Goal: Task Accomplishment & Management: Use online tool/utility

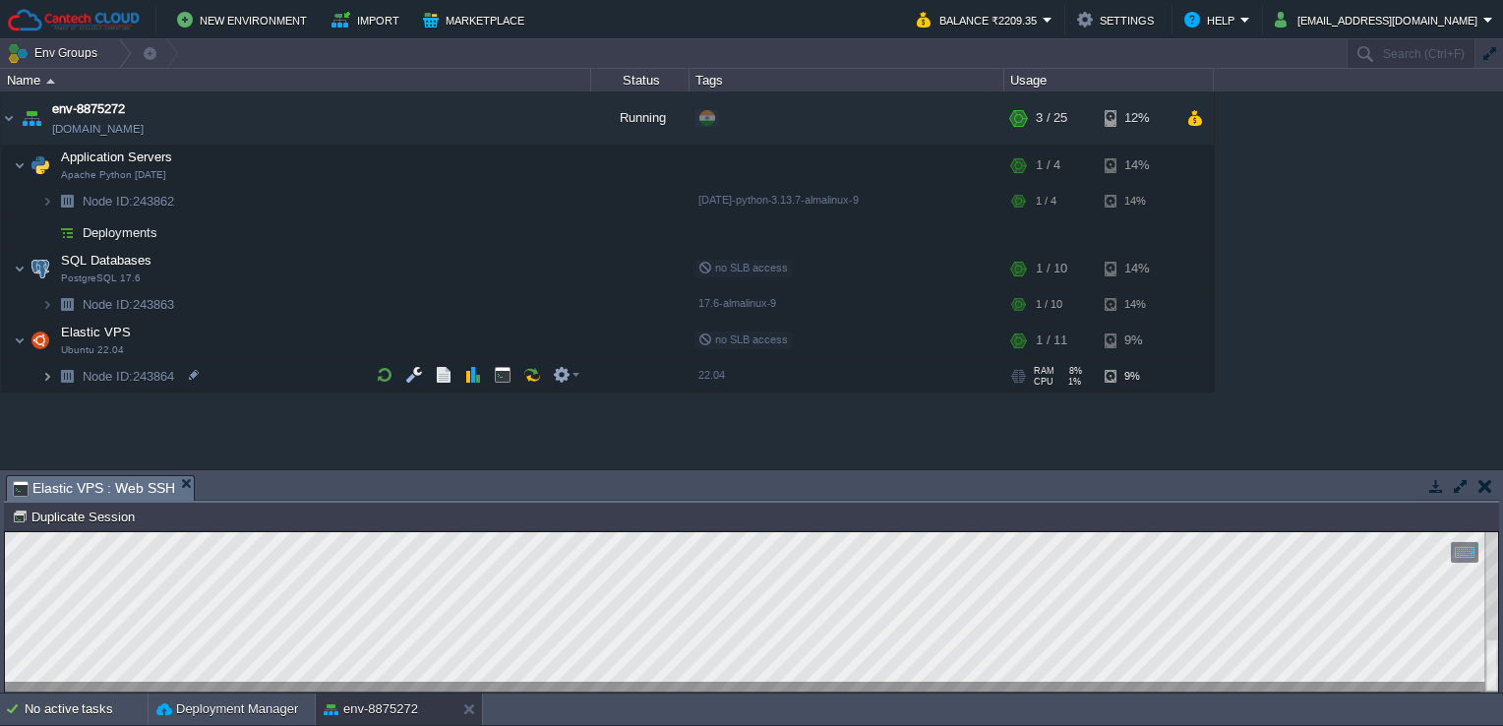
click at [49, 367] on img at bounding box center [47, 376] width 12 height 30
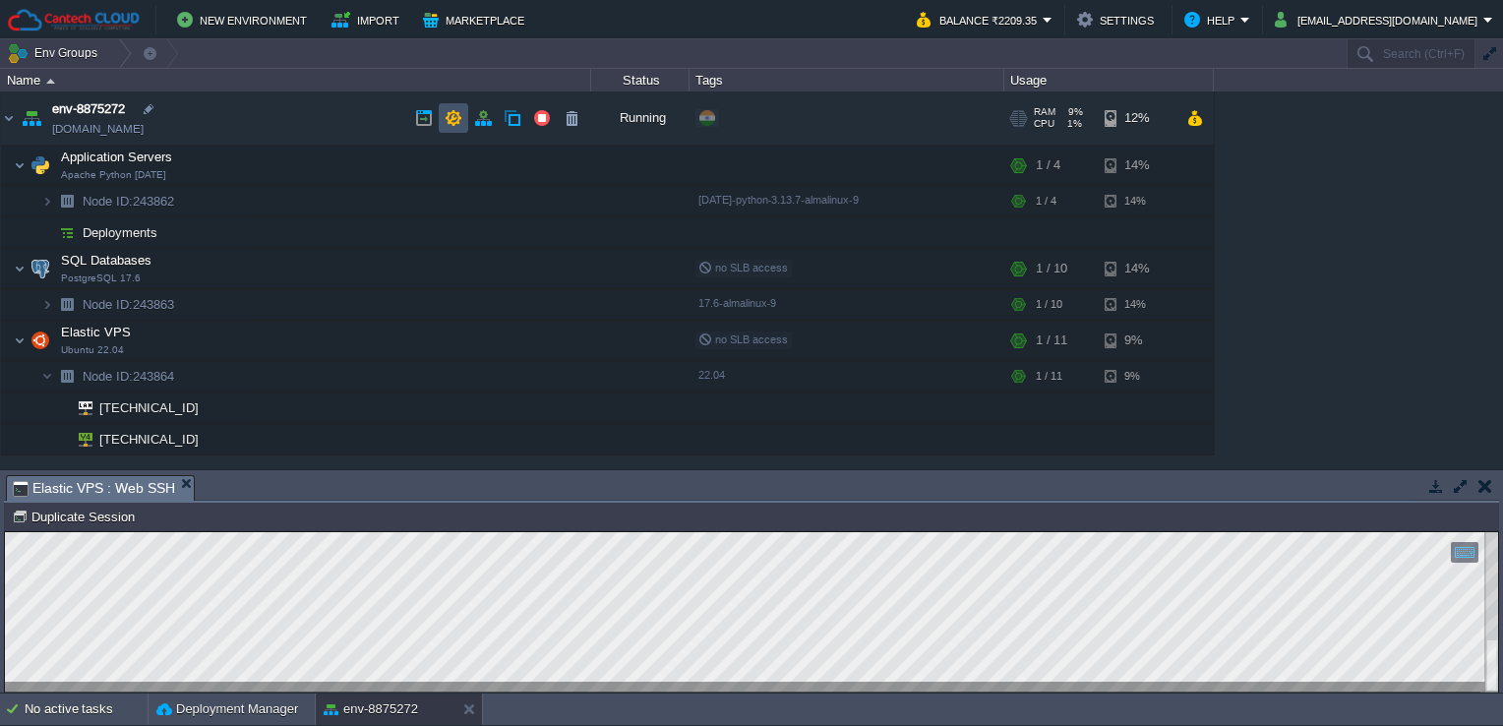
click at [454, 110] on button "button" at bounding box center [454, 118] width 18 height 18
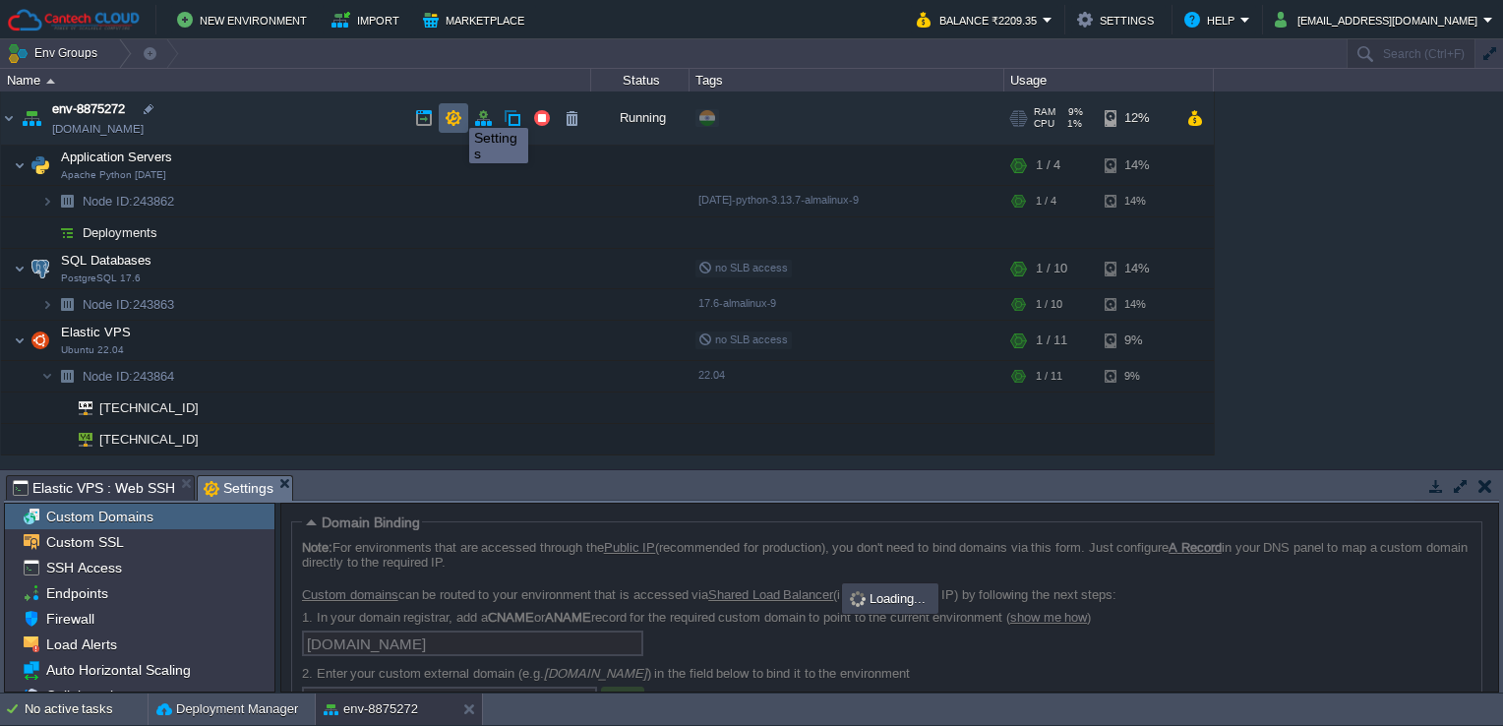
scroll to position [24, 0]
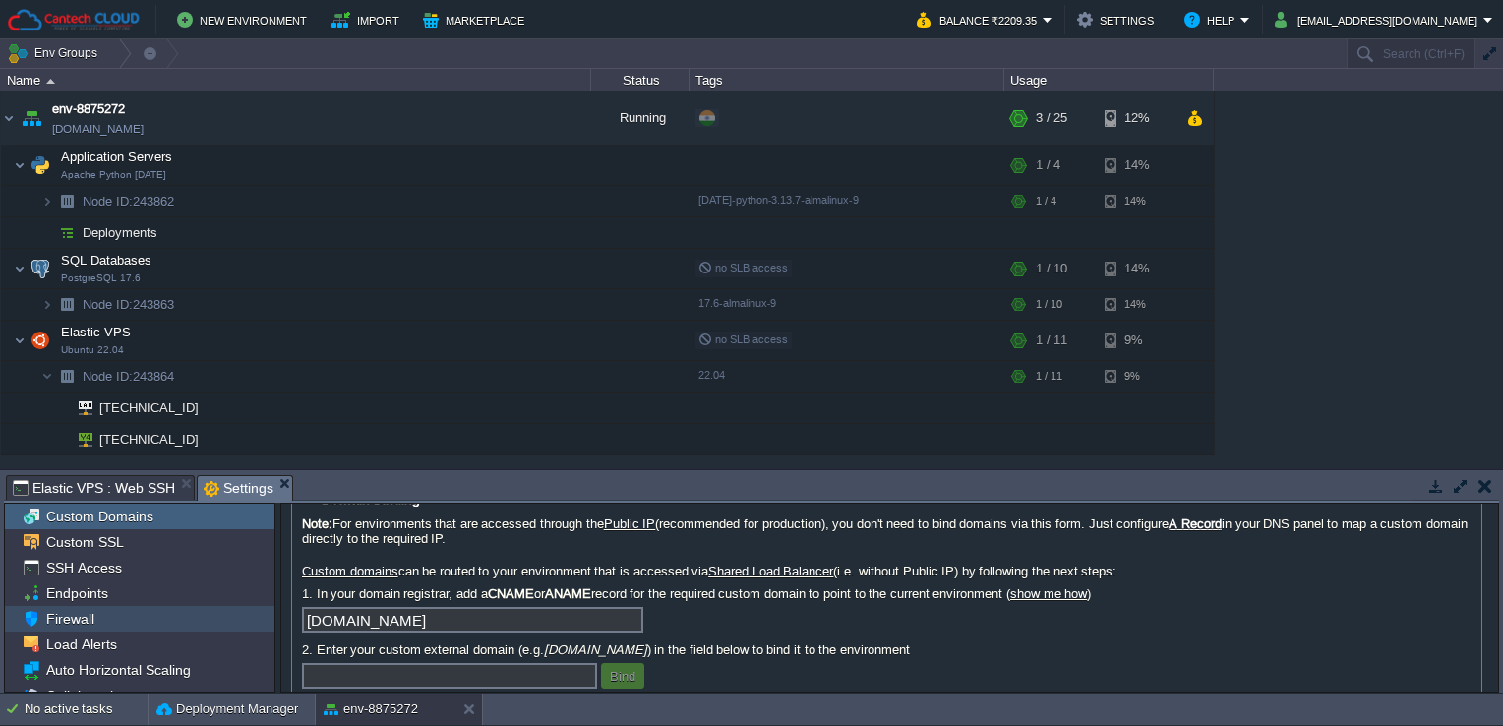
click at [140, 616] on div "Firewall" at bounding box center [140, 619] width 270 height 26
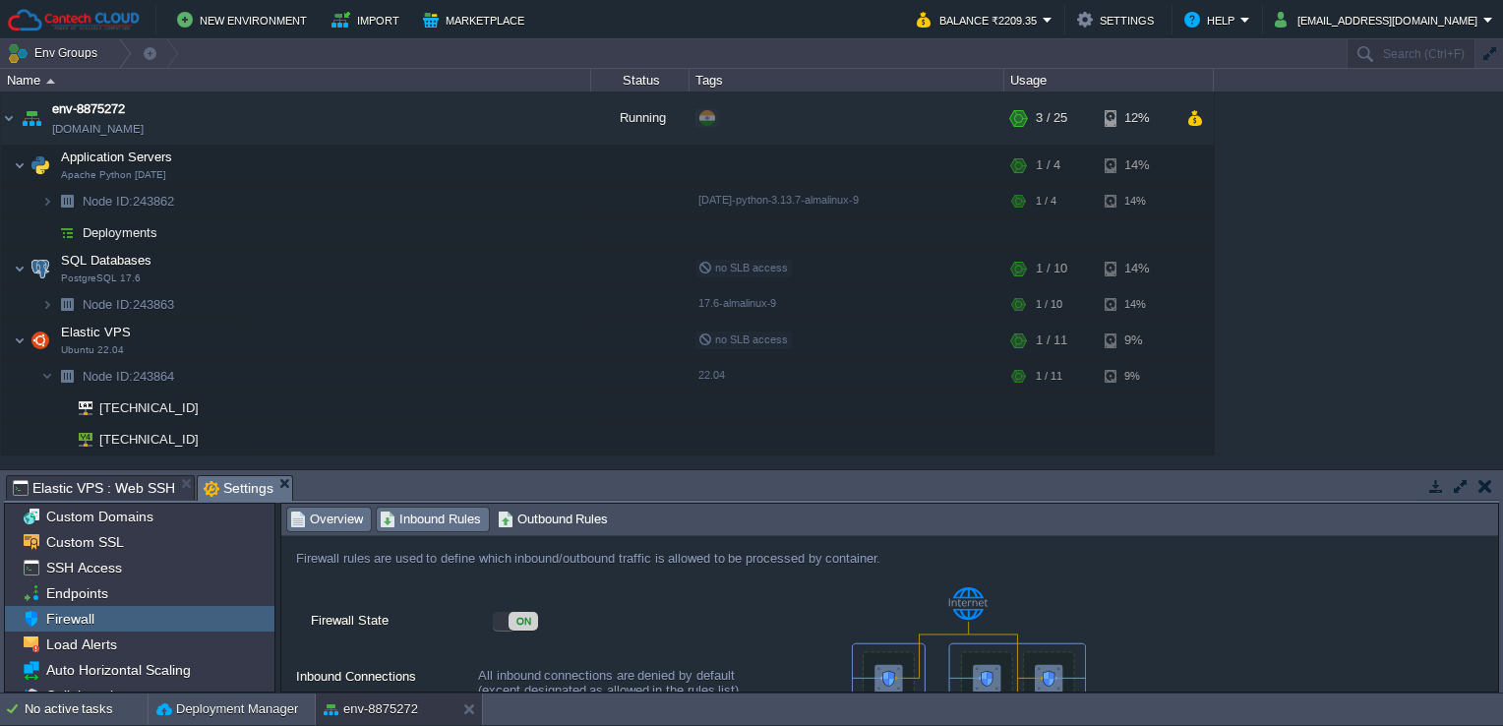
click at [437, 513] on span "Inbound Rules" at bounding box center [430, 520] width 101 height 22
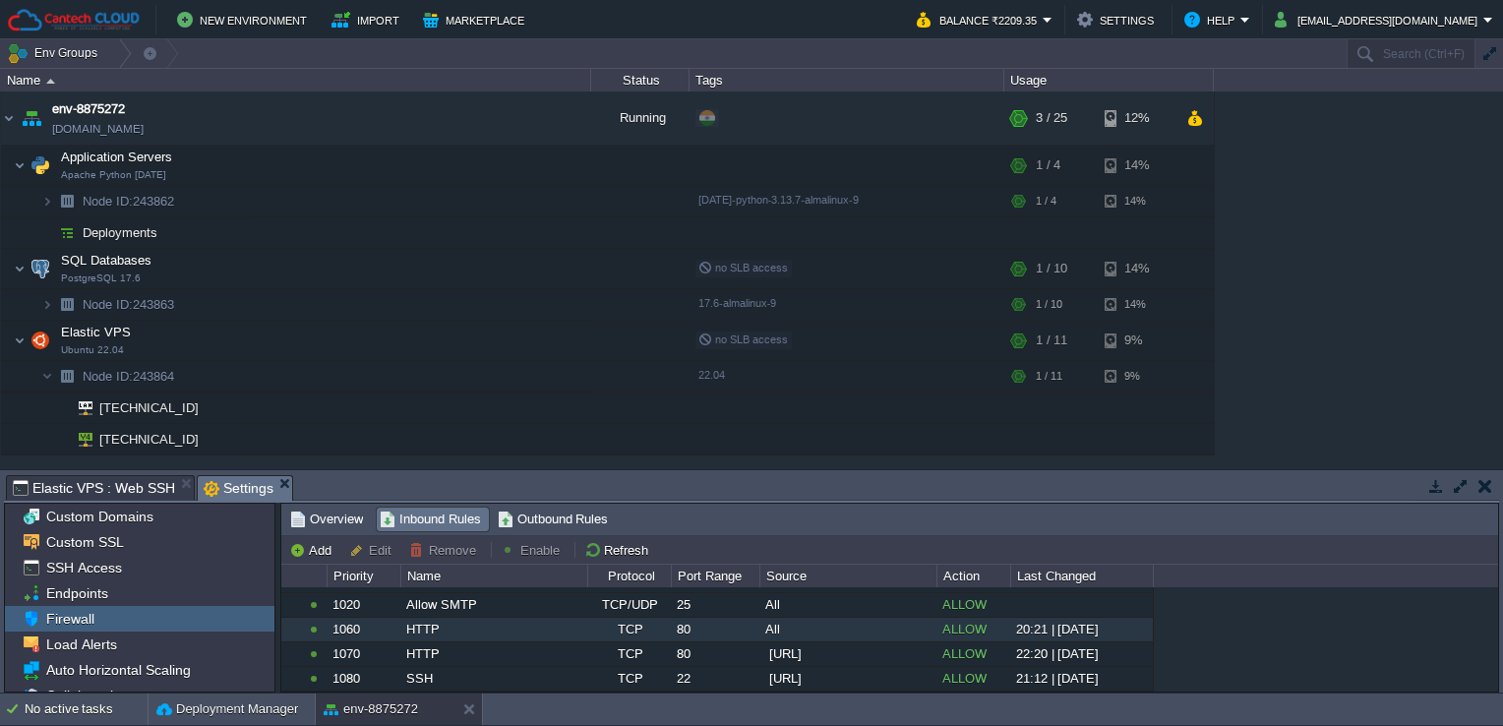
scroll to position [633, 0]
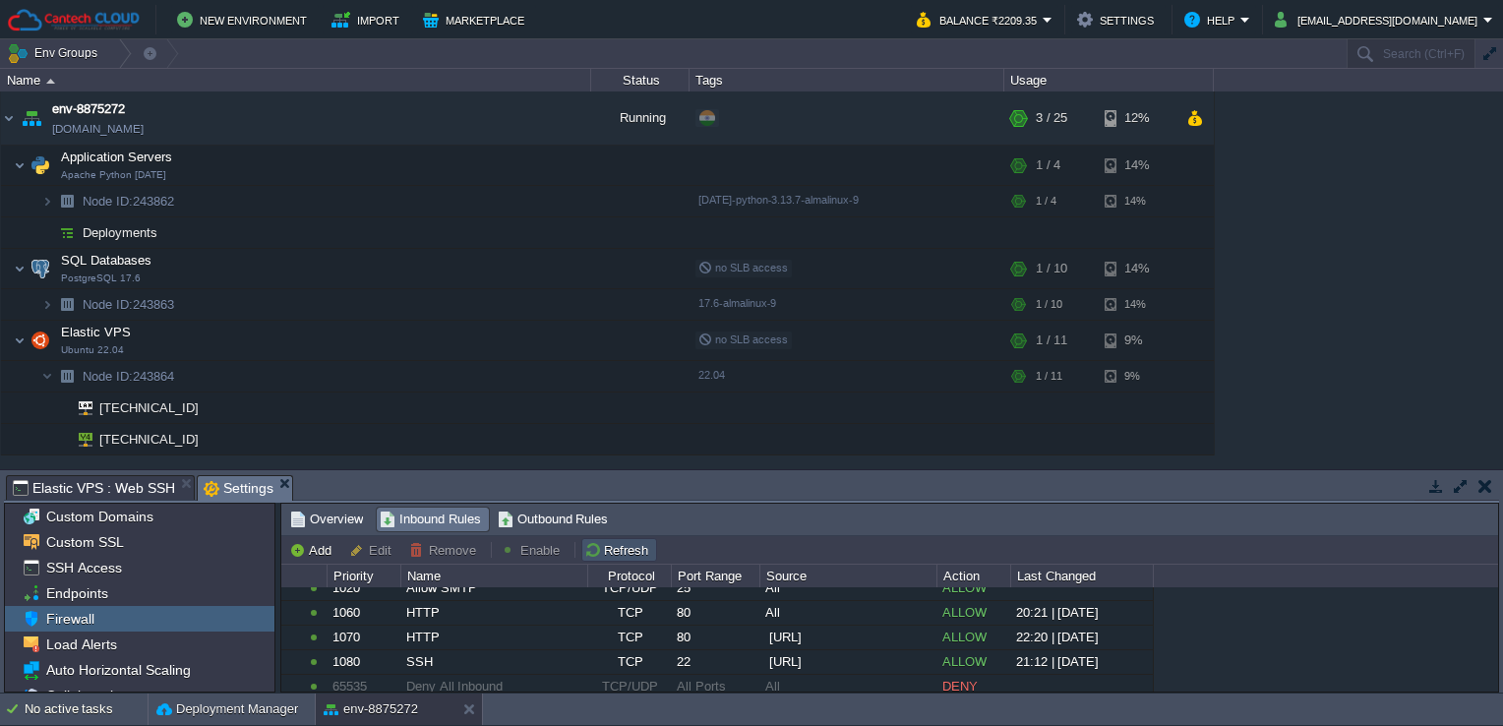
click at [606, 545] on button "Refresh" at bounding box center [619, 550] width 70 height 18
click at [210, 430] on div at bounding box center [208, 438] width 18 height 18
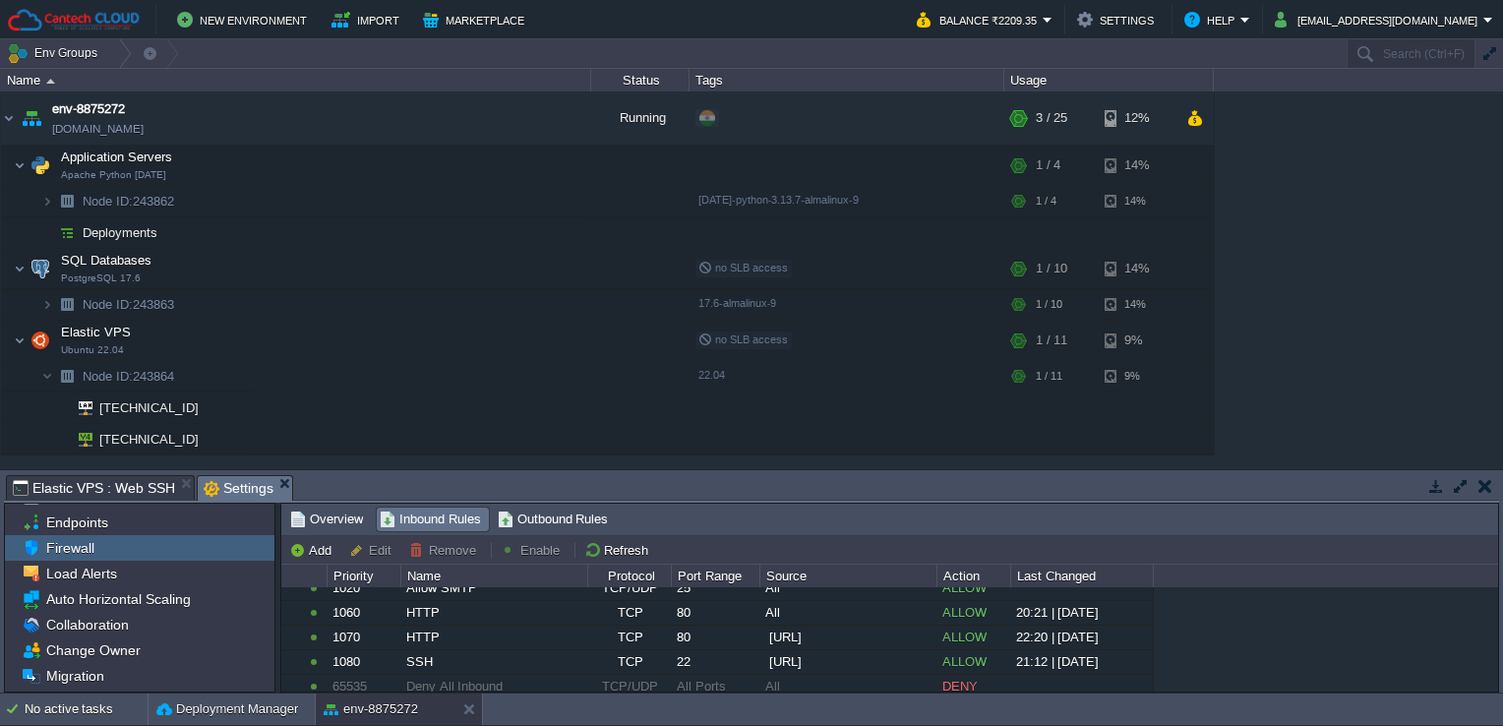
scroll to position [79, 0]
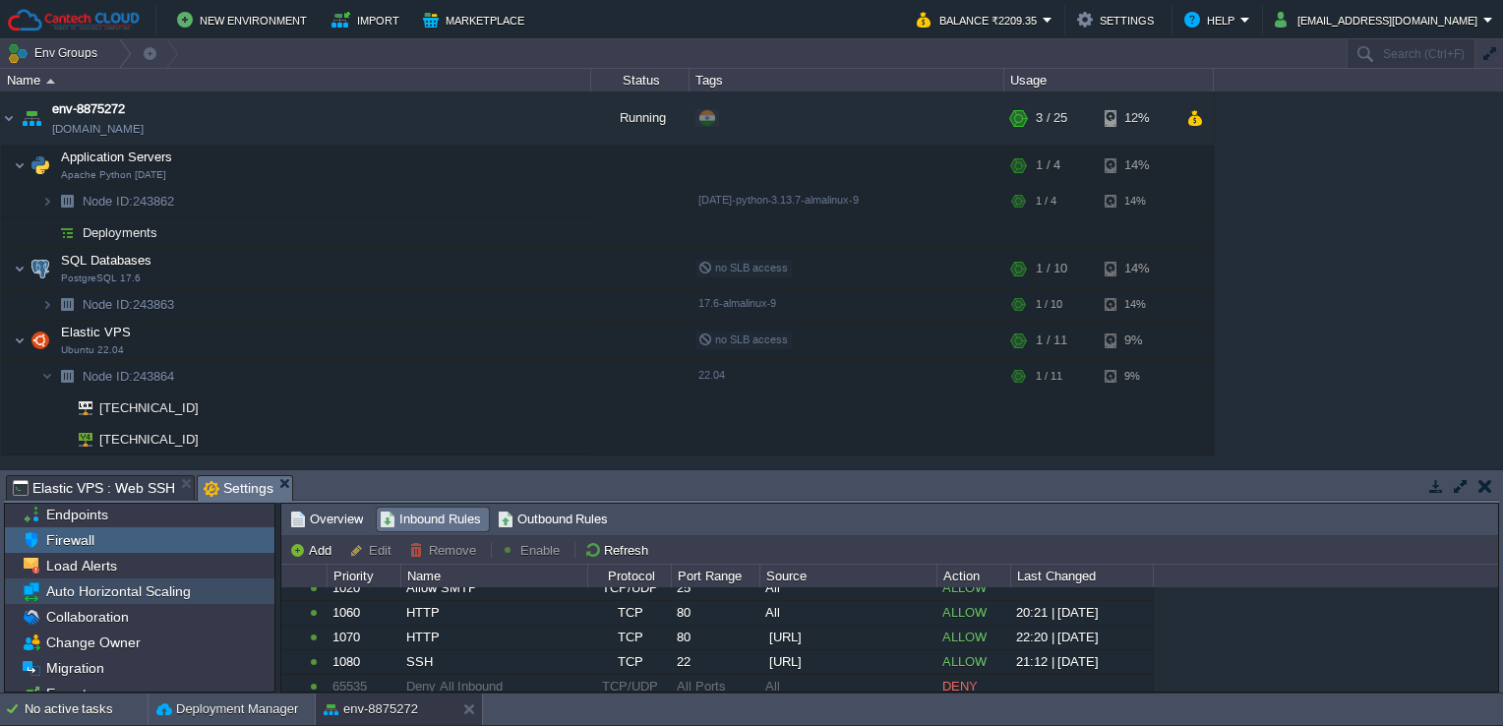
click at [201, 587] on div "Auto Horizontal Scaling" at bounding box center [140, 591] width 270 height 26
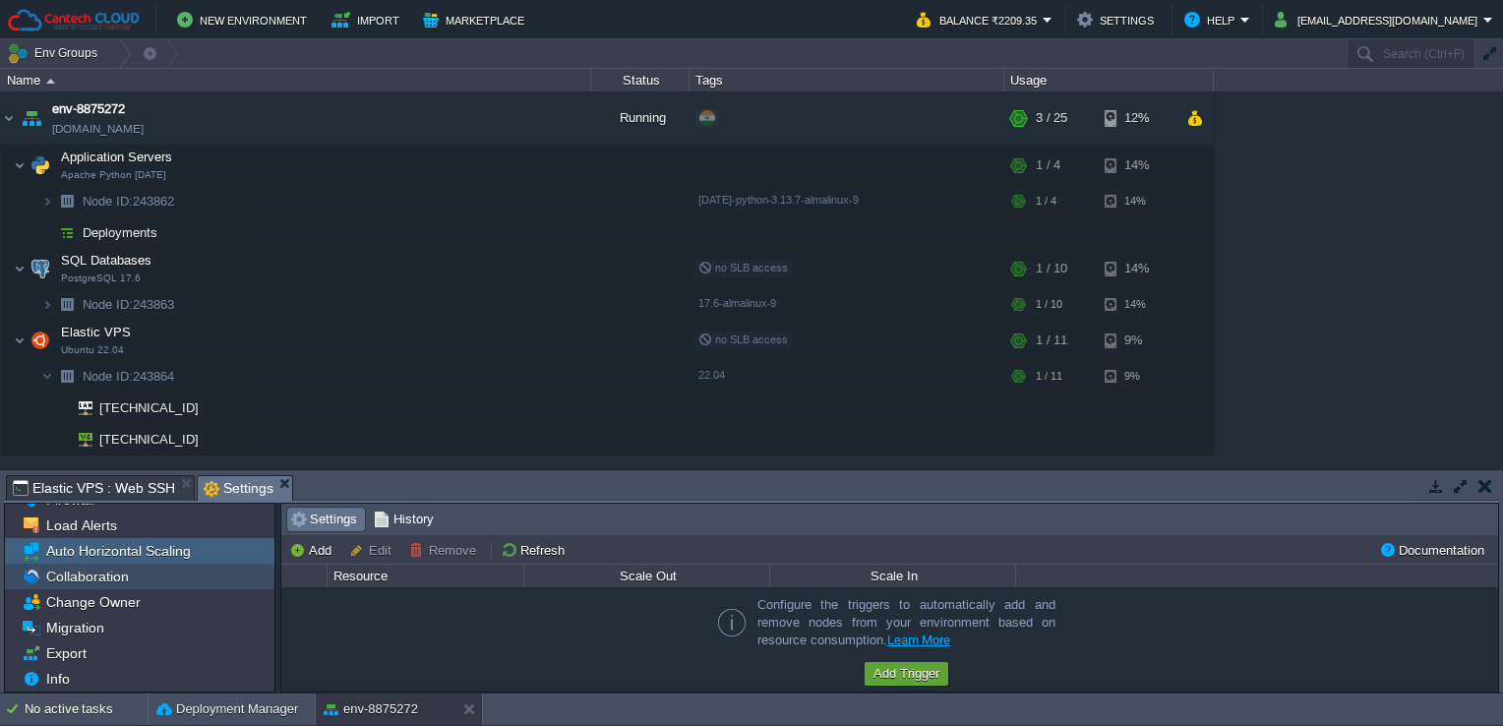
scroll to position [118, 0]
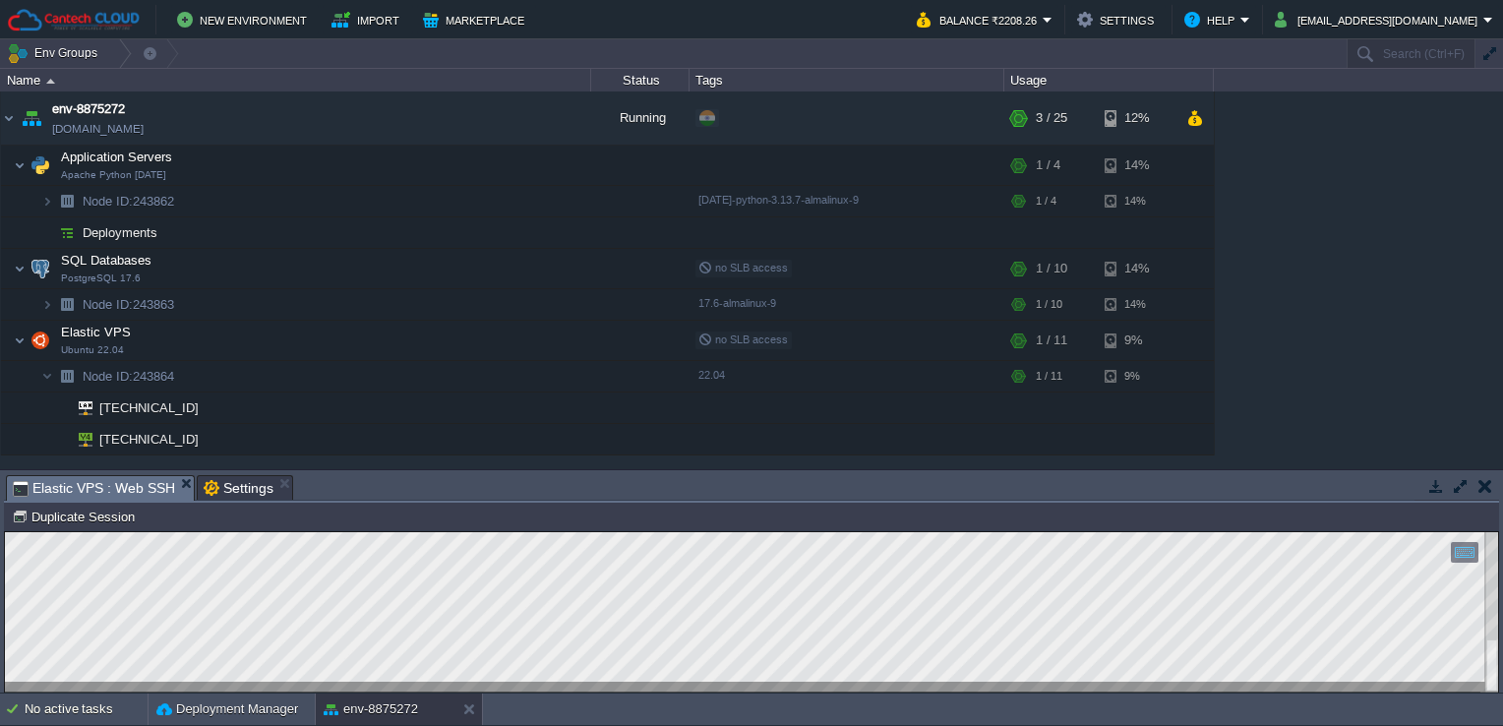
click at [112, 478] on span "Elastic VPS : Web SSH" at bounding box center [94, 488] width 162 height 25
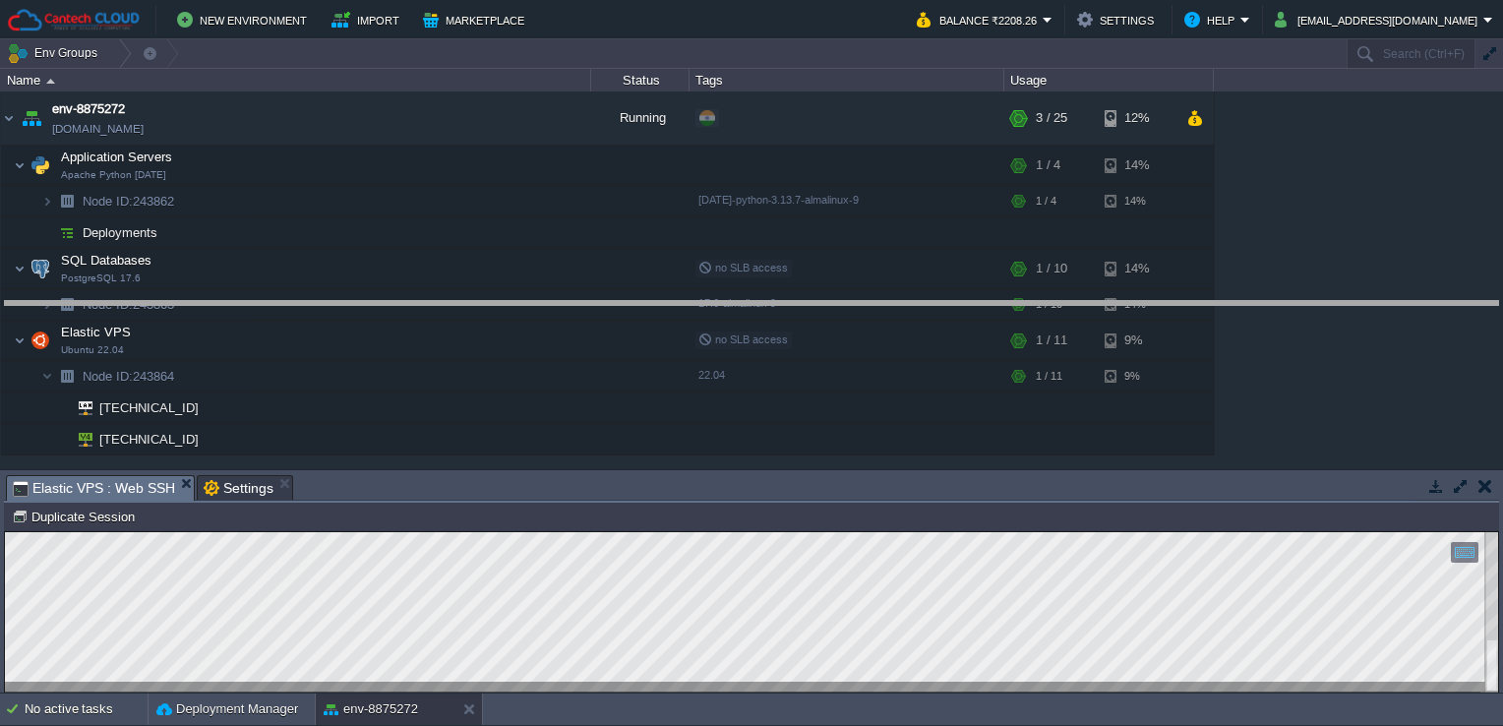
drag, startPoint x: 466, startPoint y: 502, endPoint x: 491, endPoint y: 288, distance: 214.9
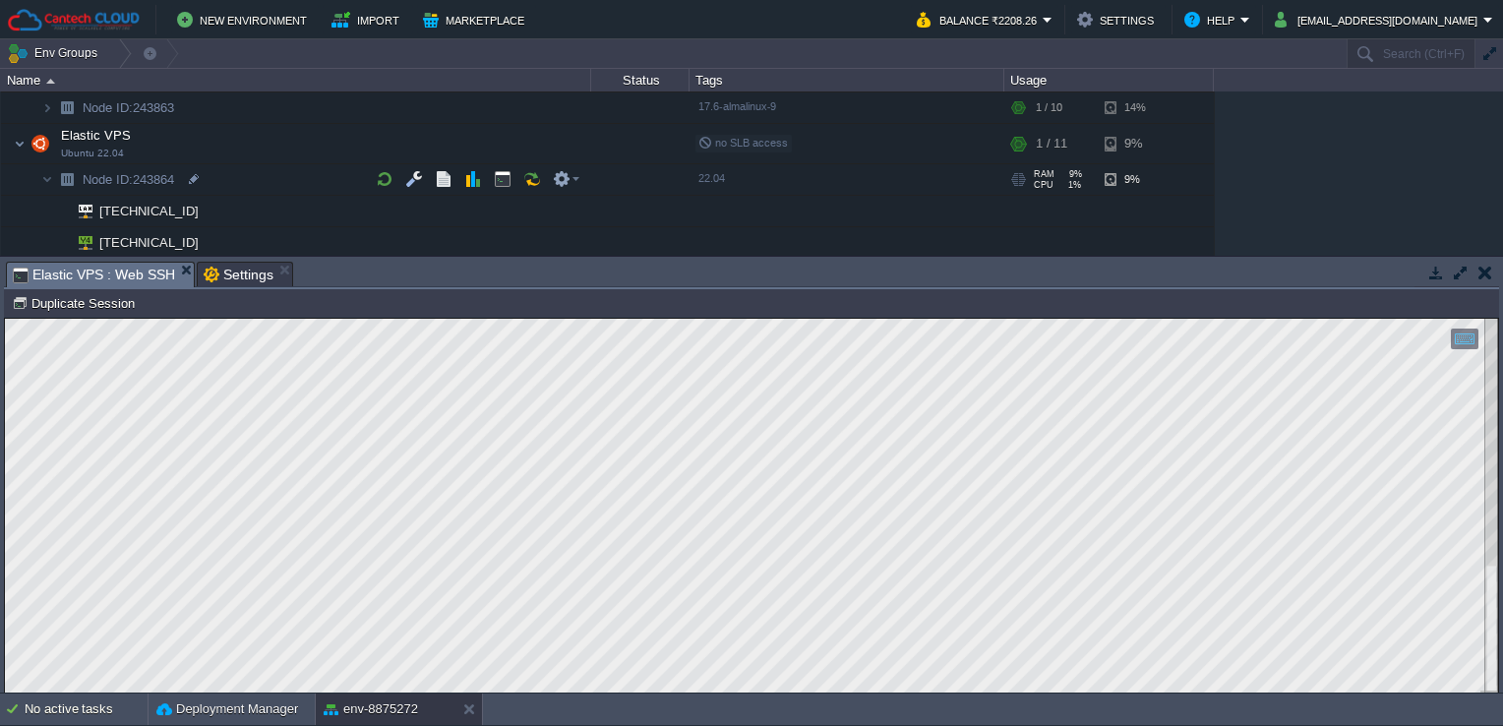
scroll to position [197, 0]
click at [557, 140] on button "button" at bounding box center [562, 143] width 18 height 18
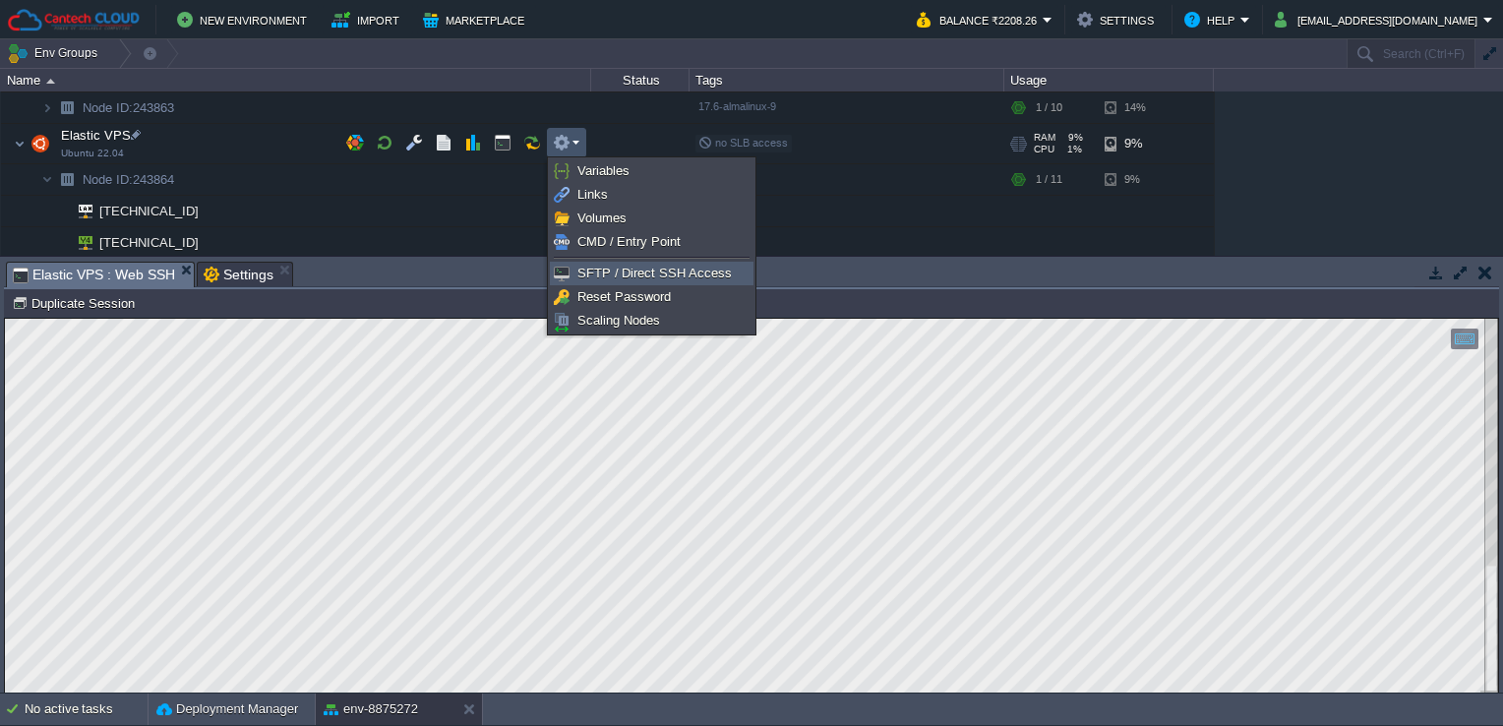
click at [608, 263] on link "SFTP / Direct SSH Access" at bounding box center [652, 274] width 202 height 22
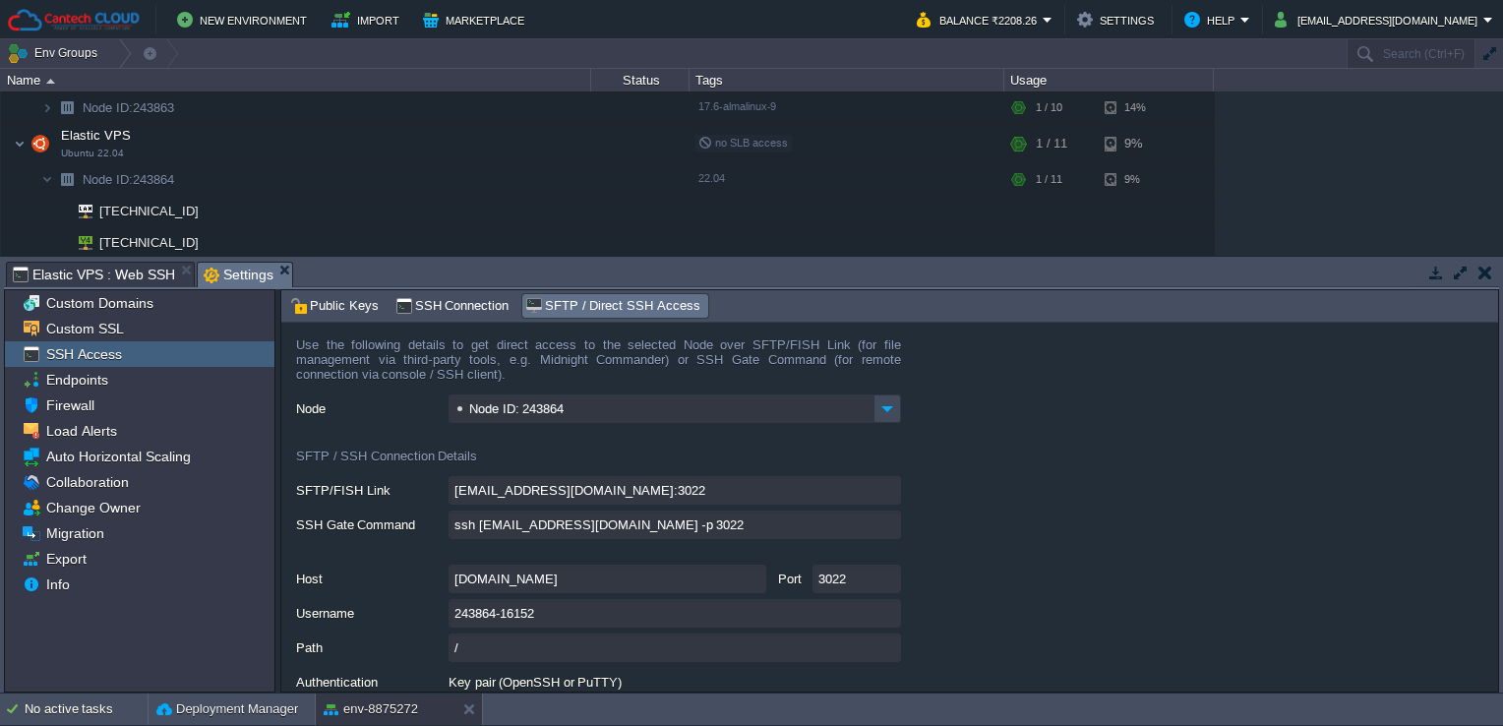
scroll to position [59, 0]
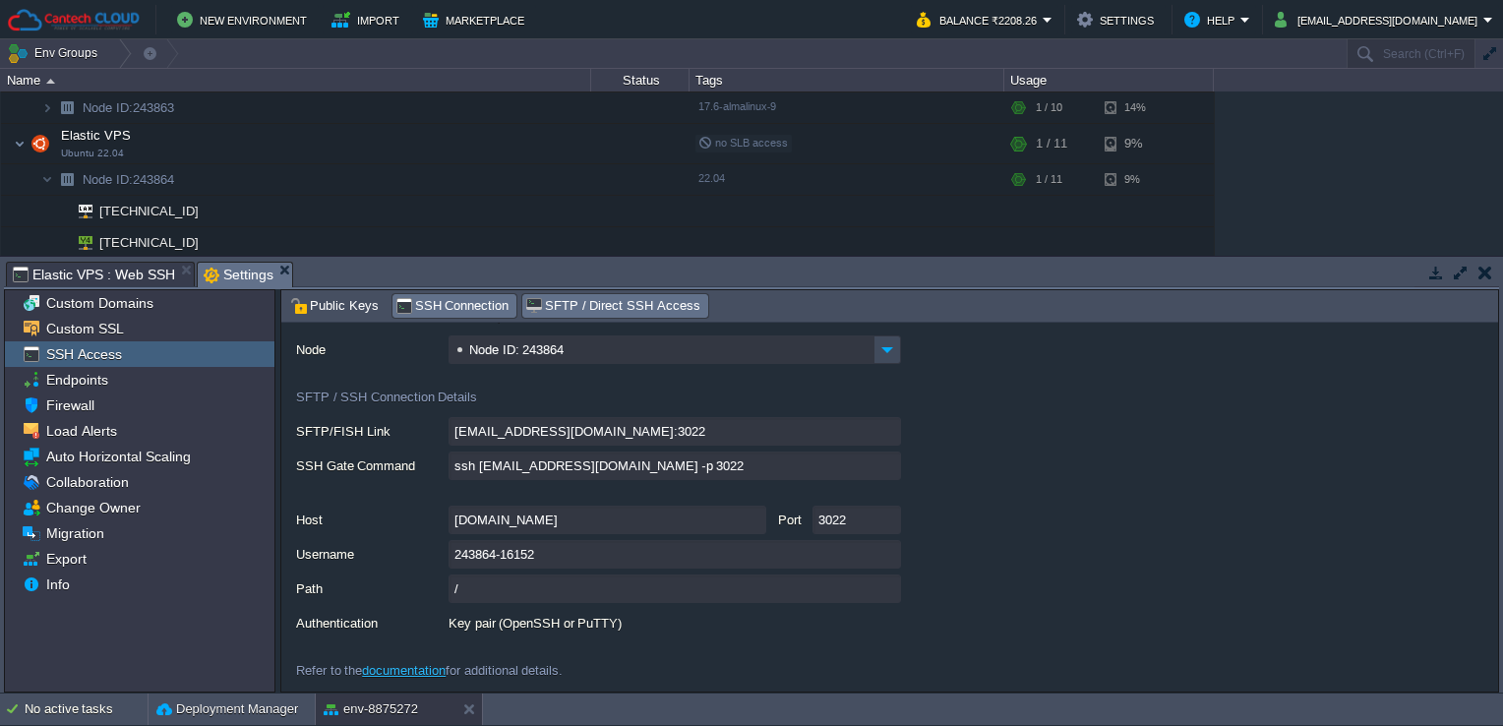
click at [441, 302] on span "SSH Connection" at bounding box center [452, 306] width 114 height 22
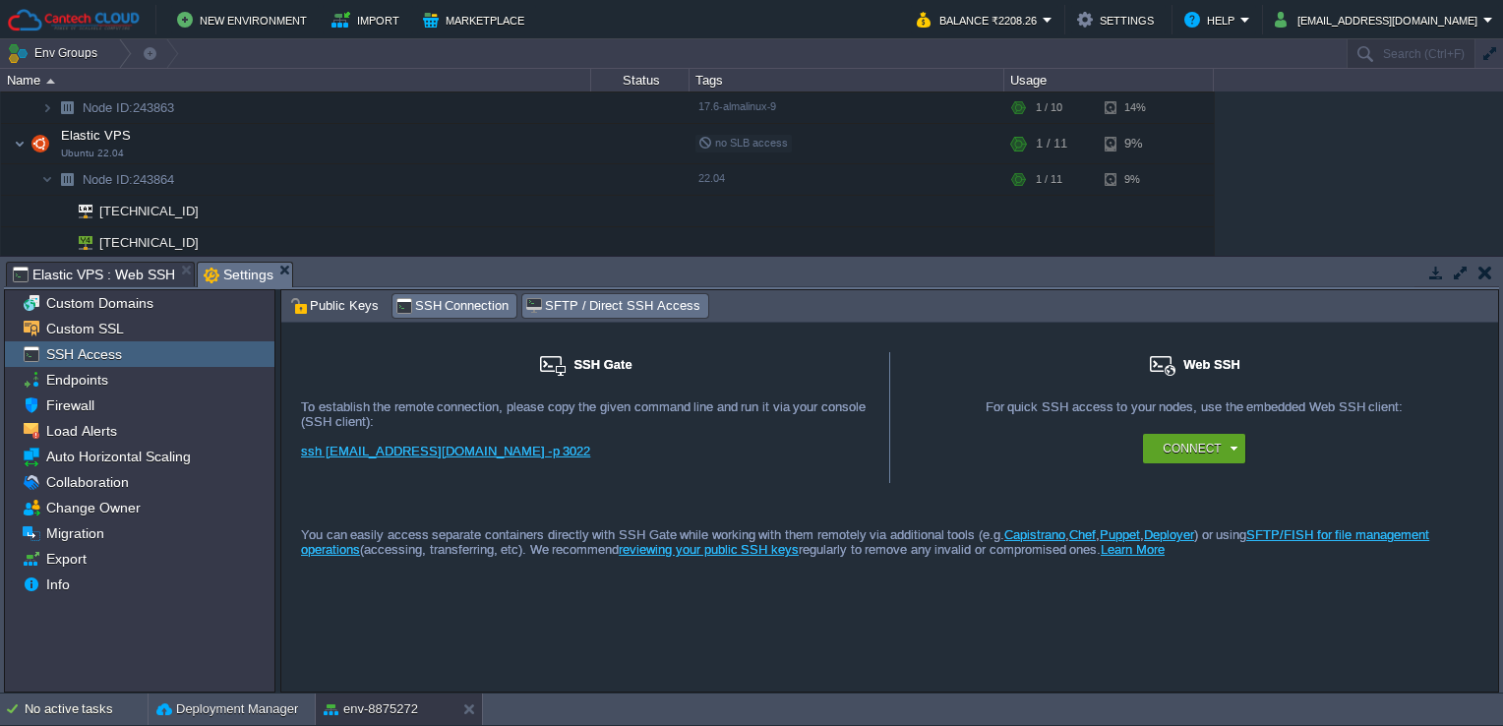
click at [580, 309] on span "SFTP / Direct SSH Access" at bounding box center [612, 306] width 174 height 22
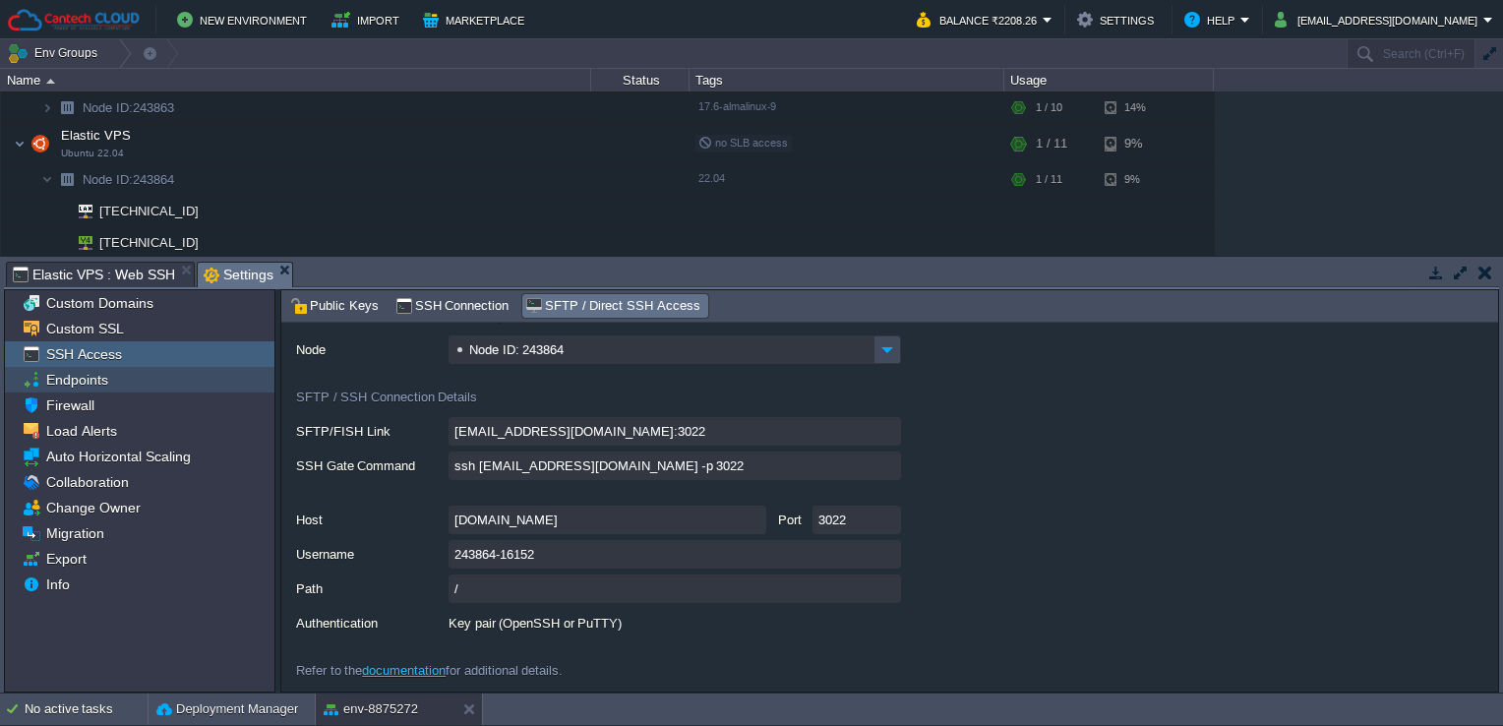
click at [200, 387] on div "Endpoints" at bounding box center [140, 380] width 270 height 26
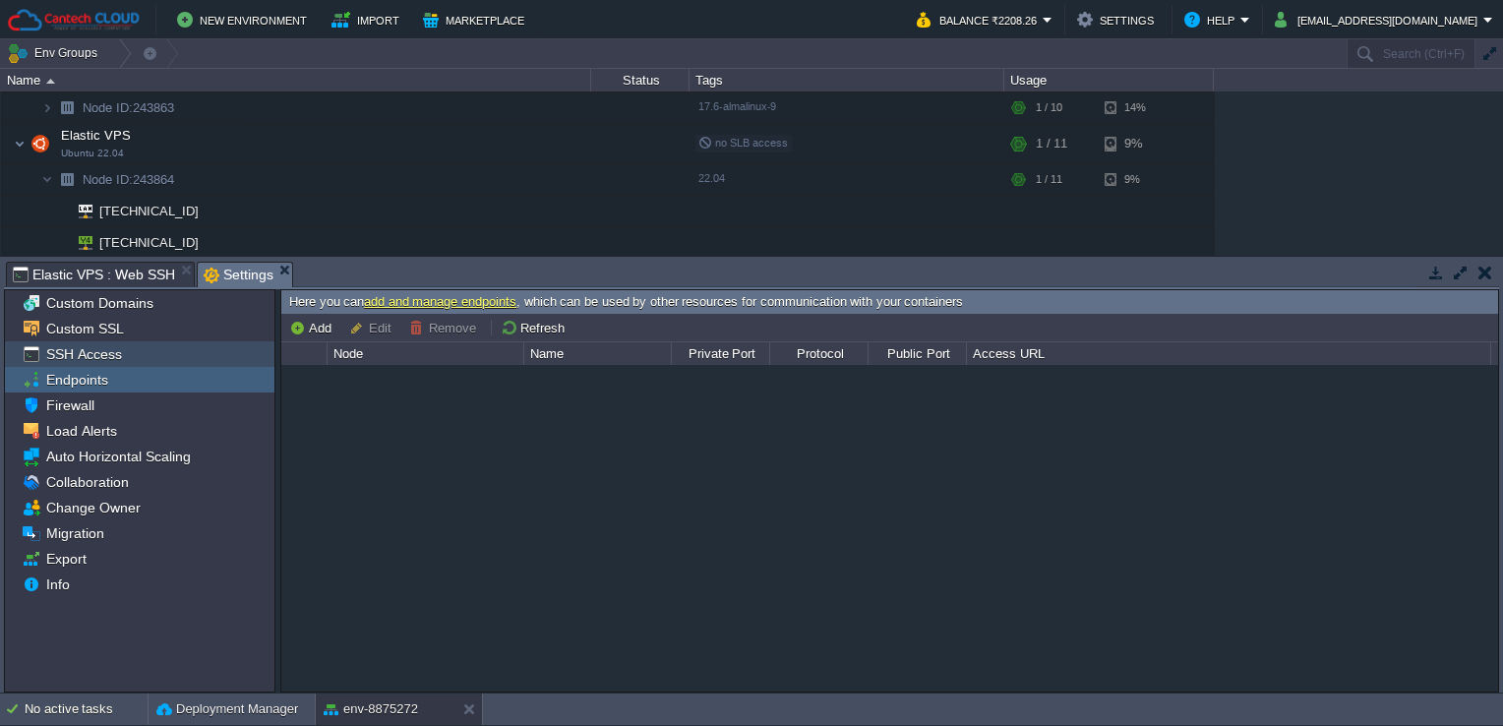
click at [202, 358] on div "SSH Access" at bounding box center [140, 354] width 270 height 26
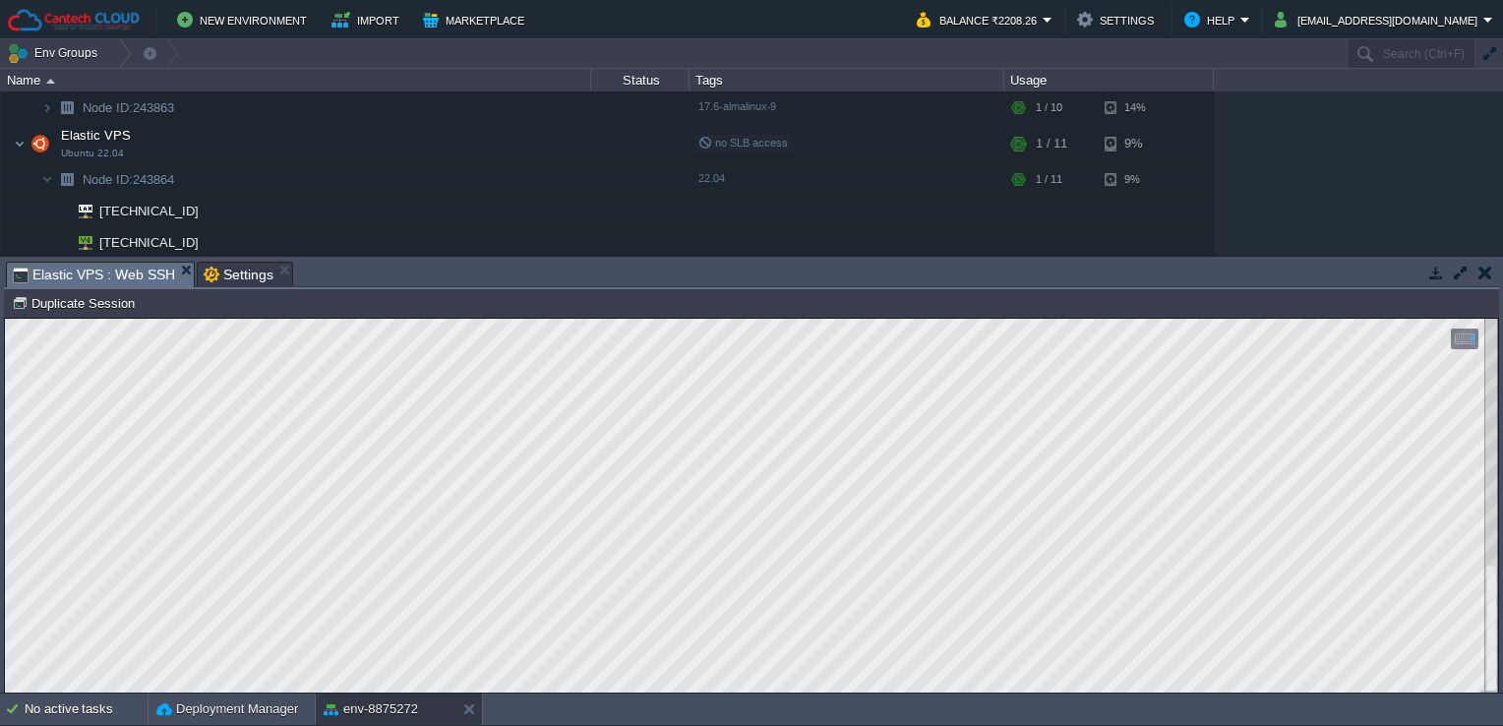
click at [122, 273] on span "Elastic VPS : Web SSH" at bounding box center [94, 275] width 162 height 25
click at [5, 319] on html "Copy: Ctrl + Shift + C Paste: Ctrl + V Settings: Ctrl + Shift + Alt 0" at bounding box center [751, 319] width 1493 height 0
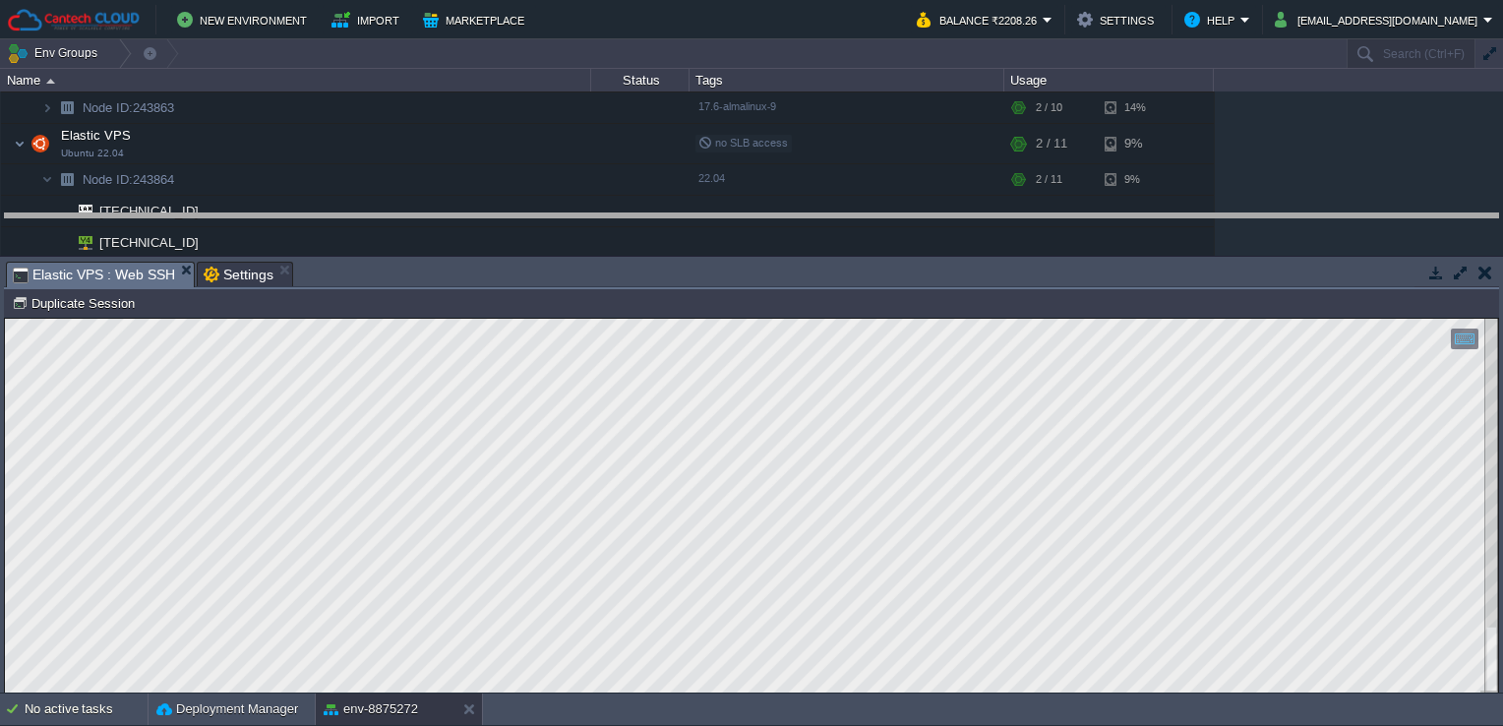
drag, startPoint x: 682, startPoint y: 286, endPoint x: 697, endPoint y: 218, distance: 69.7
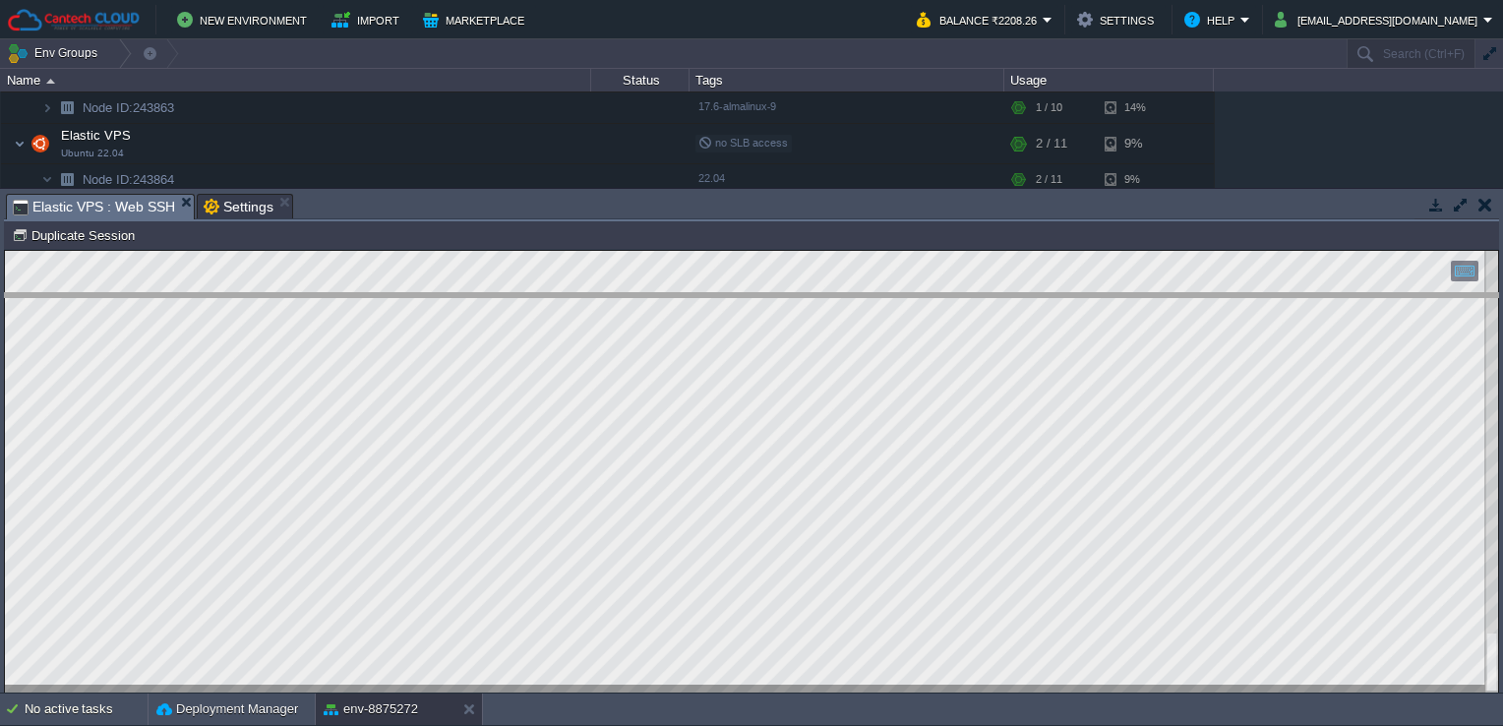
drag, startPoint x: 350, startPoint y: 193, endPoint x: 346, endPoint y: 294, distance: 101.4
click at [346, 294] on body "New Environment Import Marketplace Bonus ₹0.00 Upgrade Account Balance ₹2208.26…" at bounding box center [751, 363] width 1503 height 726
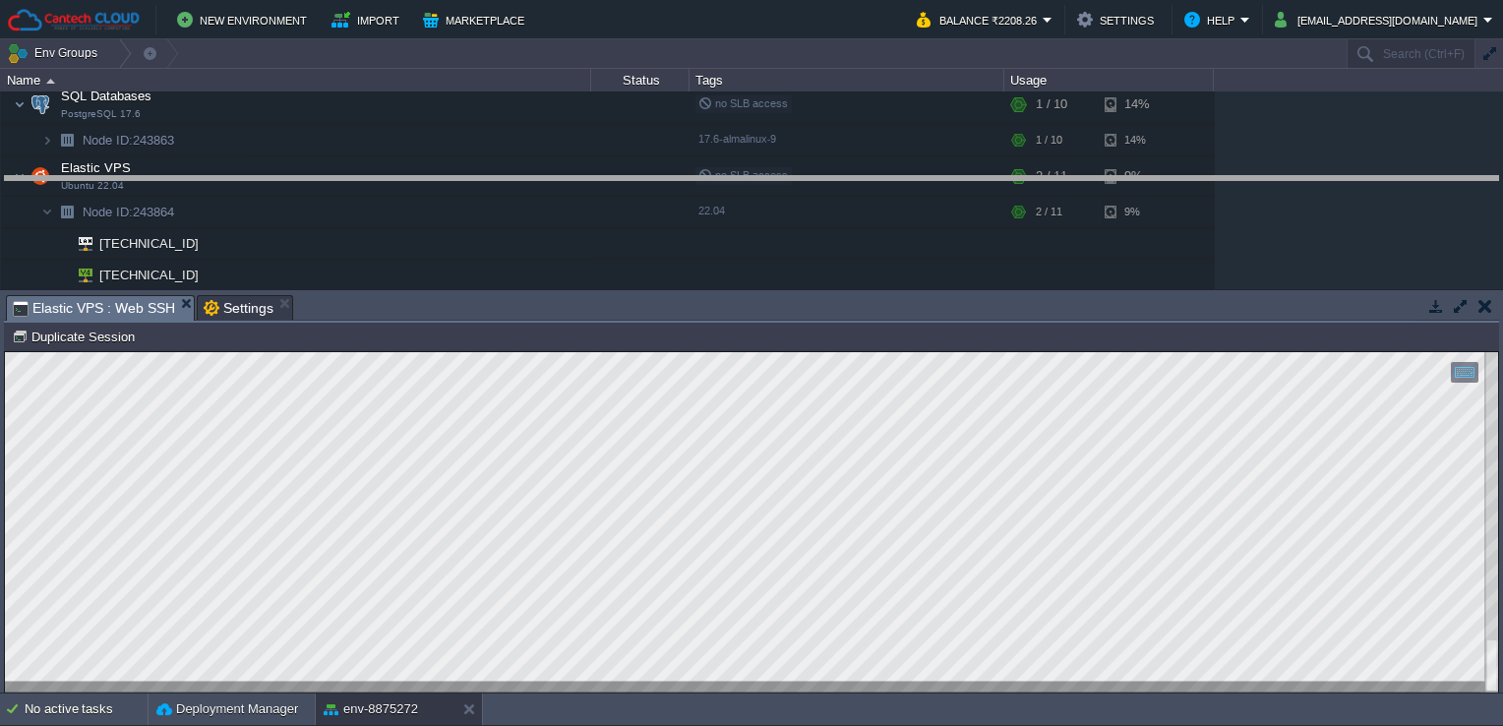
drag, startPoint x: 354, startPoint y: 305, endPoint x: 371, endPoint y: 187, distance: 119.2
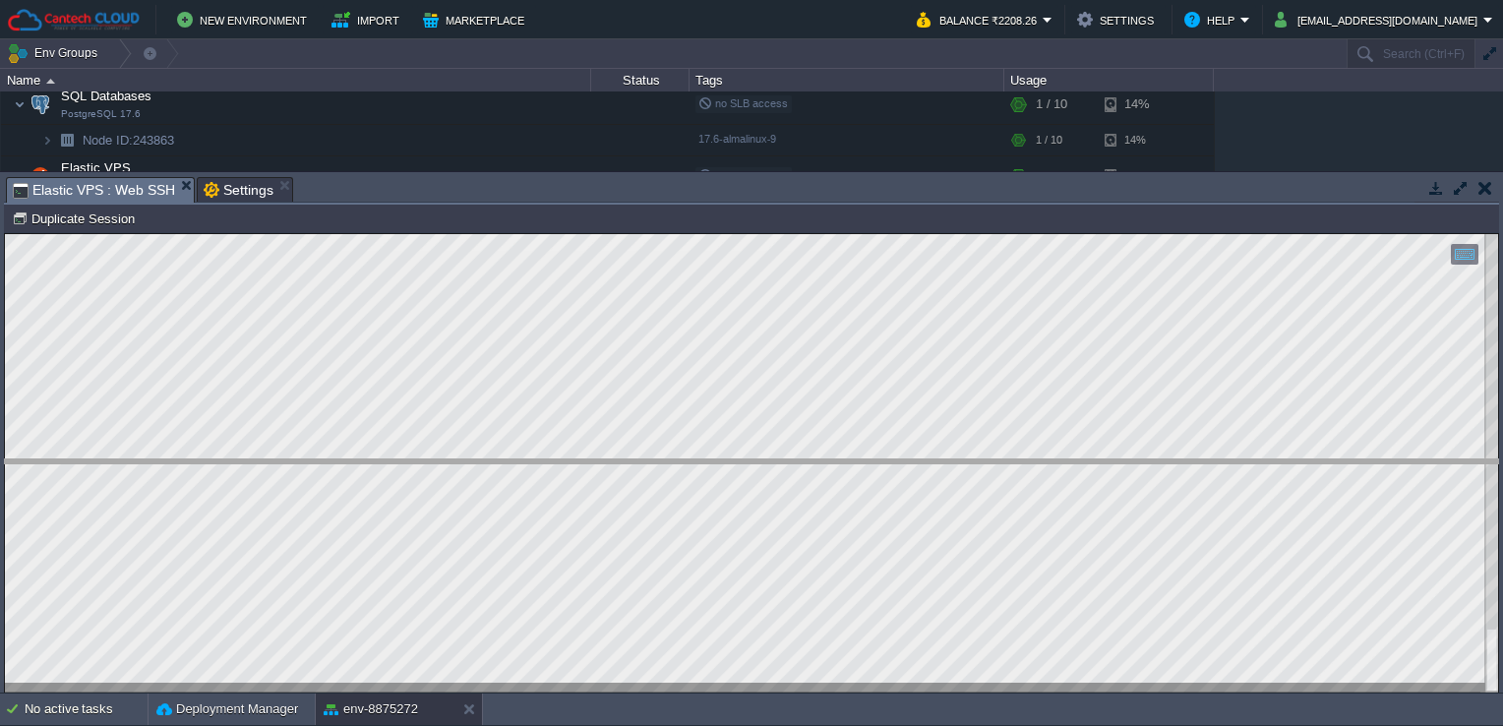
drag, startPoint x: 650, startPoint y: 188, endPoint x: 661, endPoint y: 486, distance: 298.3
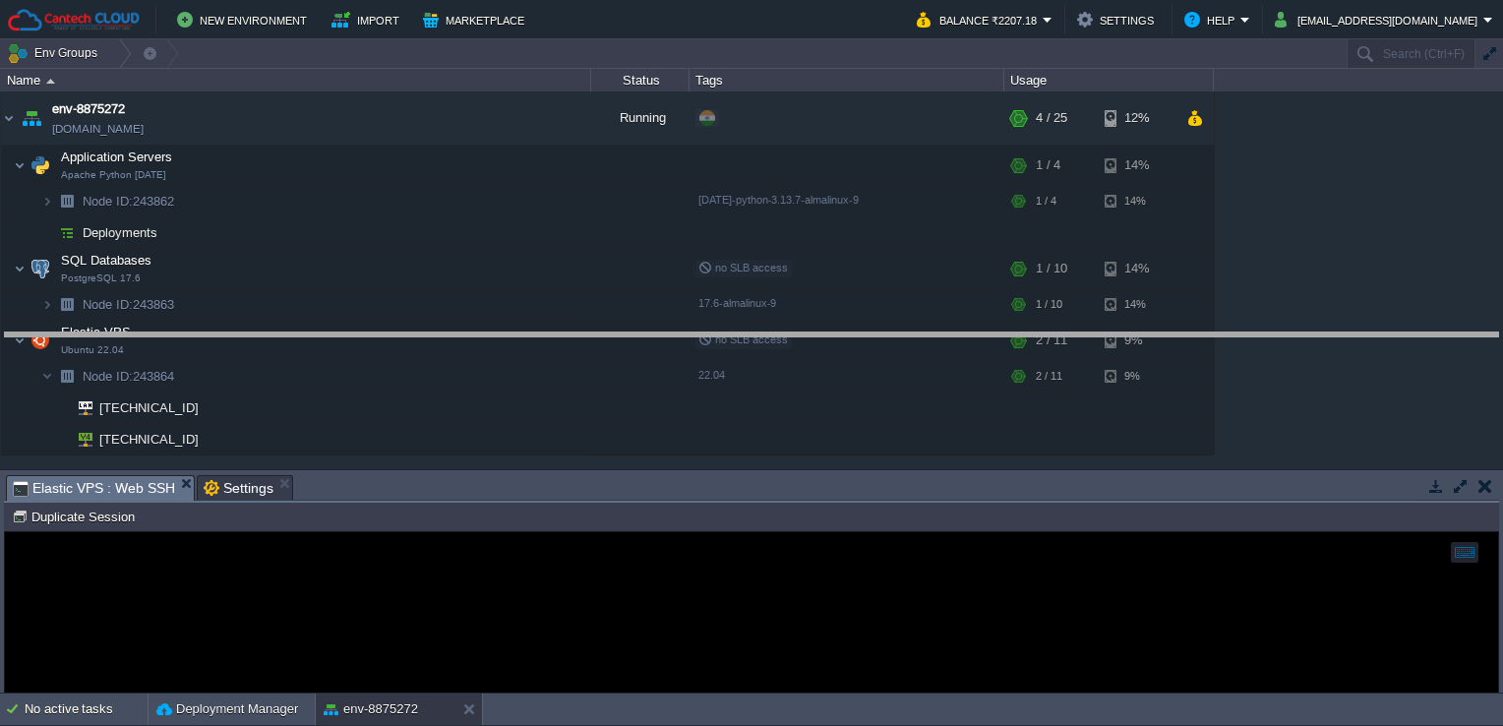
drag, startPoint x: 814, startPoint y: 502, endPoint x: 823, endPoint y: 349, distance: 152.8
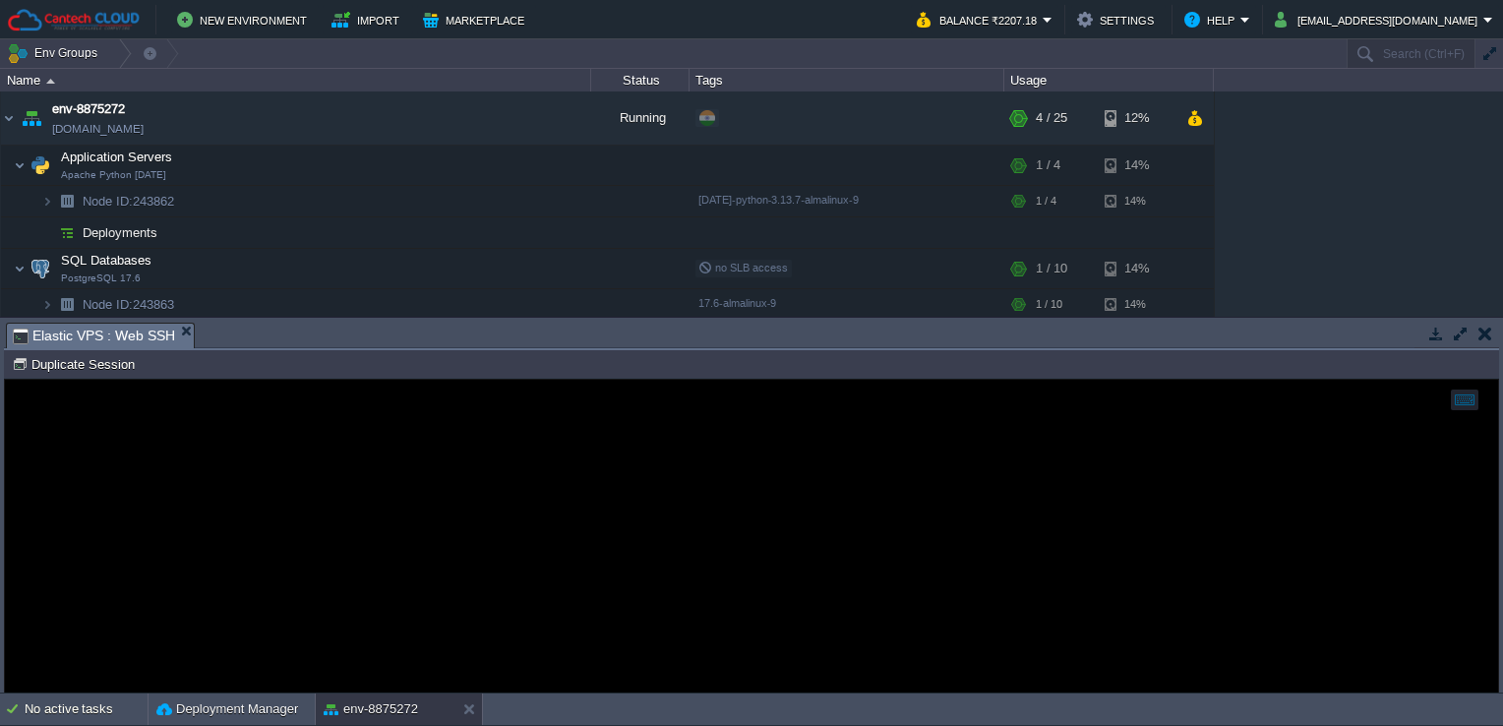
click at [1035, 576] on div at bounding box center [751, 536] width 1493 height 313
click at [515, 361] on td "Node ID: 243864 Duplicate Session" at bounding box center [751, 364] width 1491 height 24
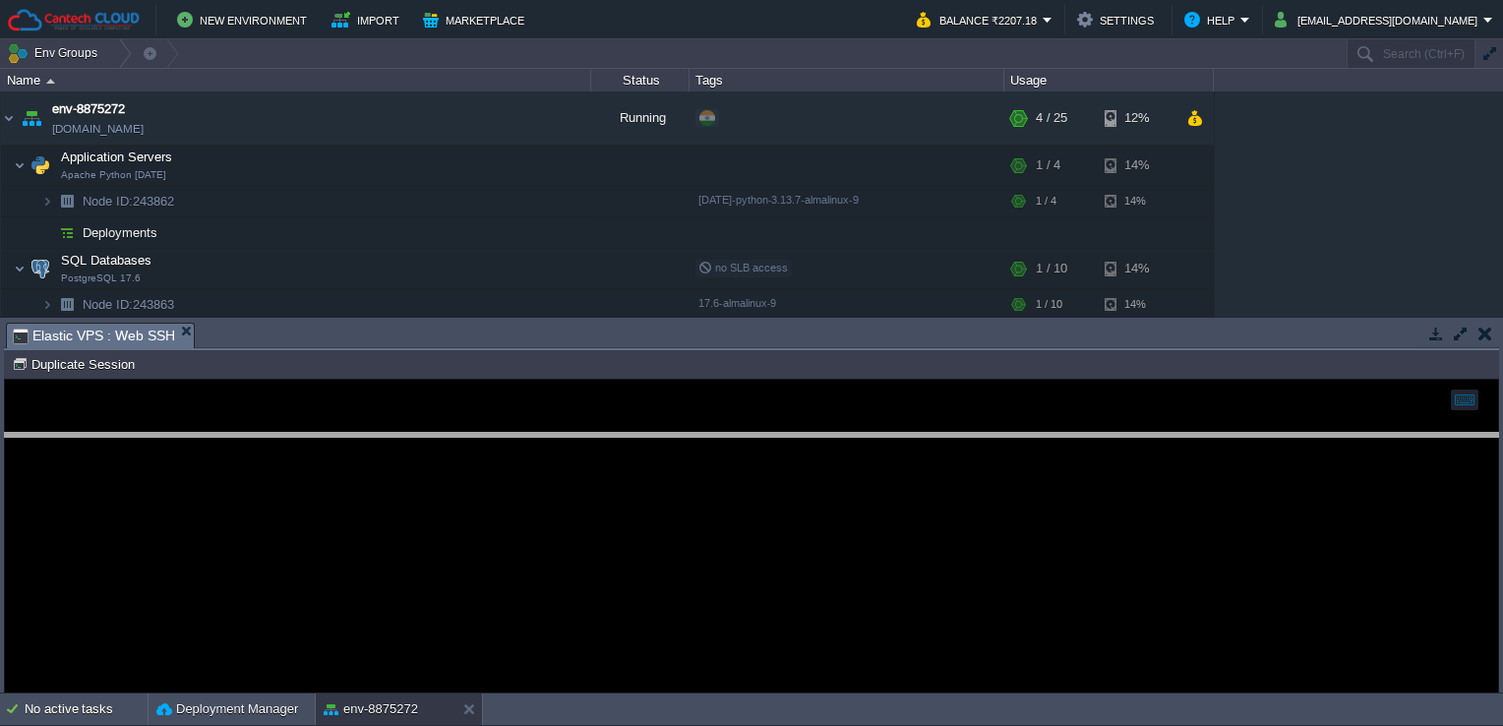
drag, startPoint x: 525, startPoint y: 344, endPoint x: 534, endPoint y: 454, distance: 110.5
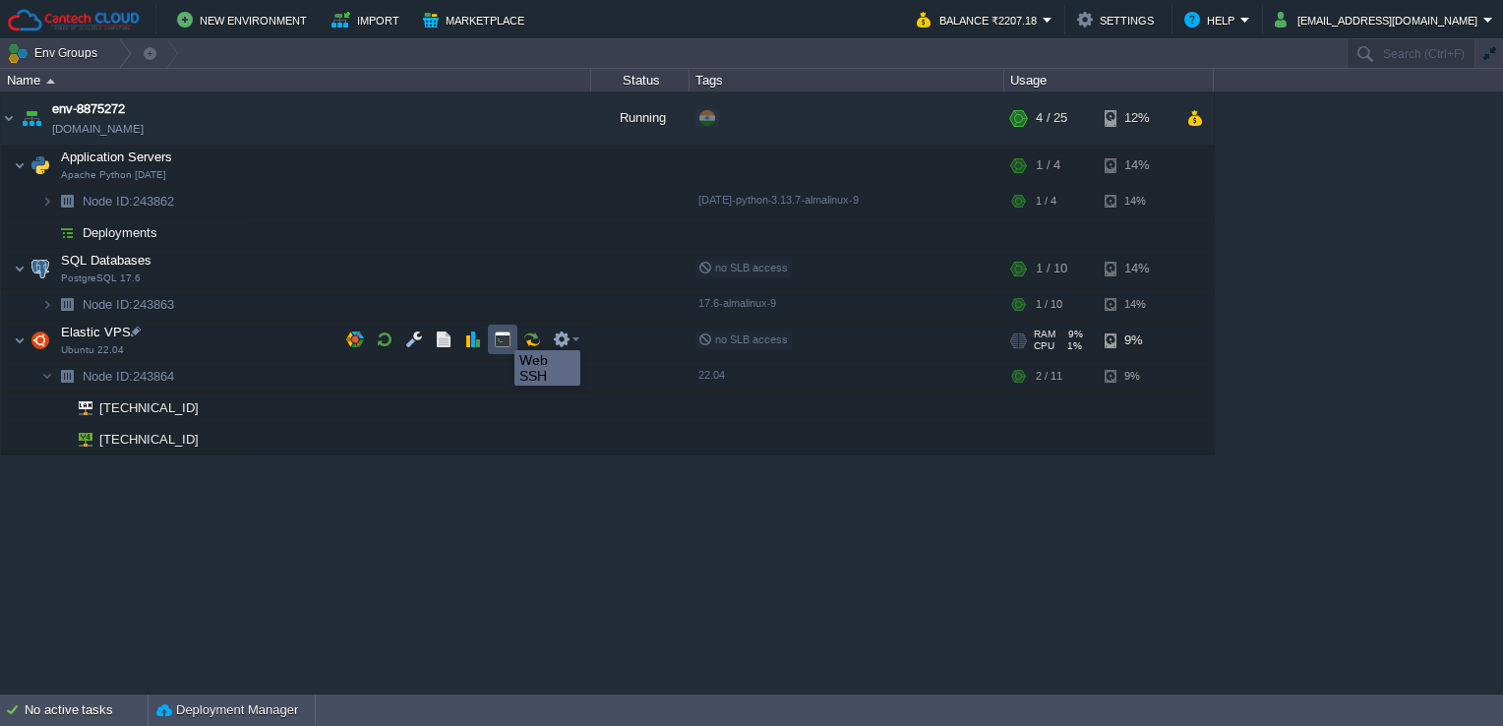
click at [500, 333] on button "button" at bounding box center [503, 340] width 18 height 18
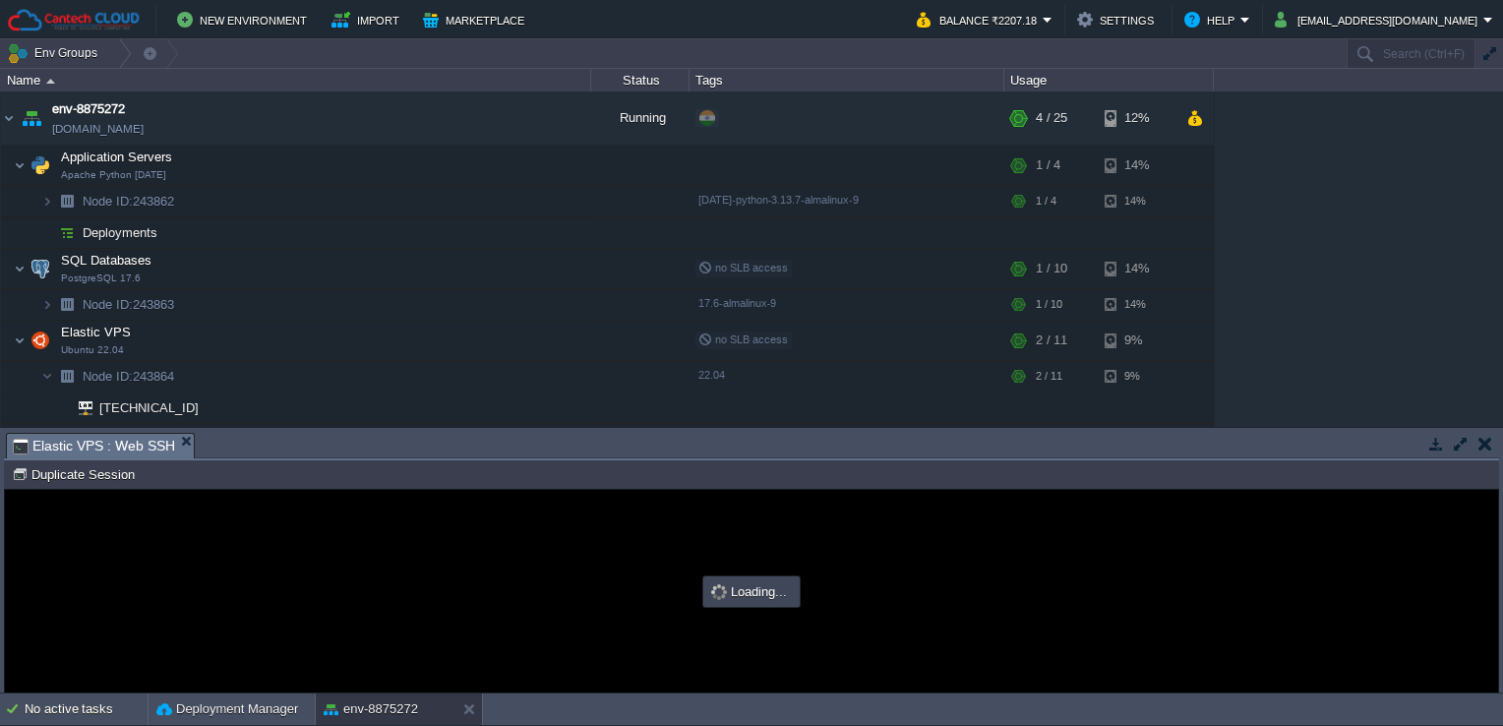
type input "#000000"
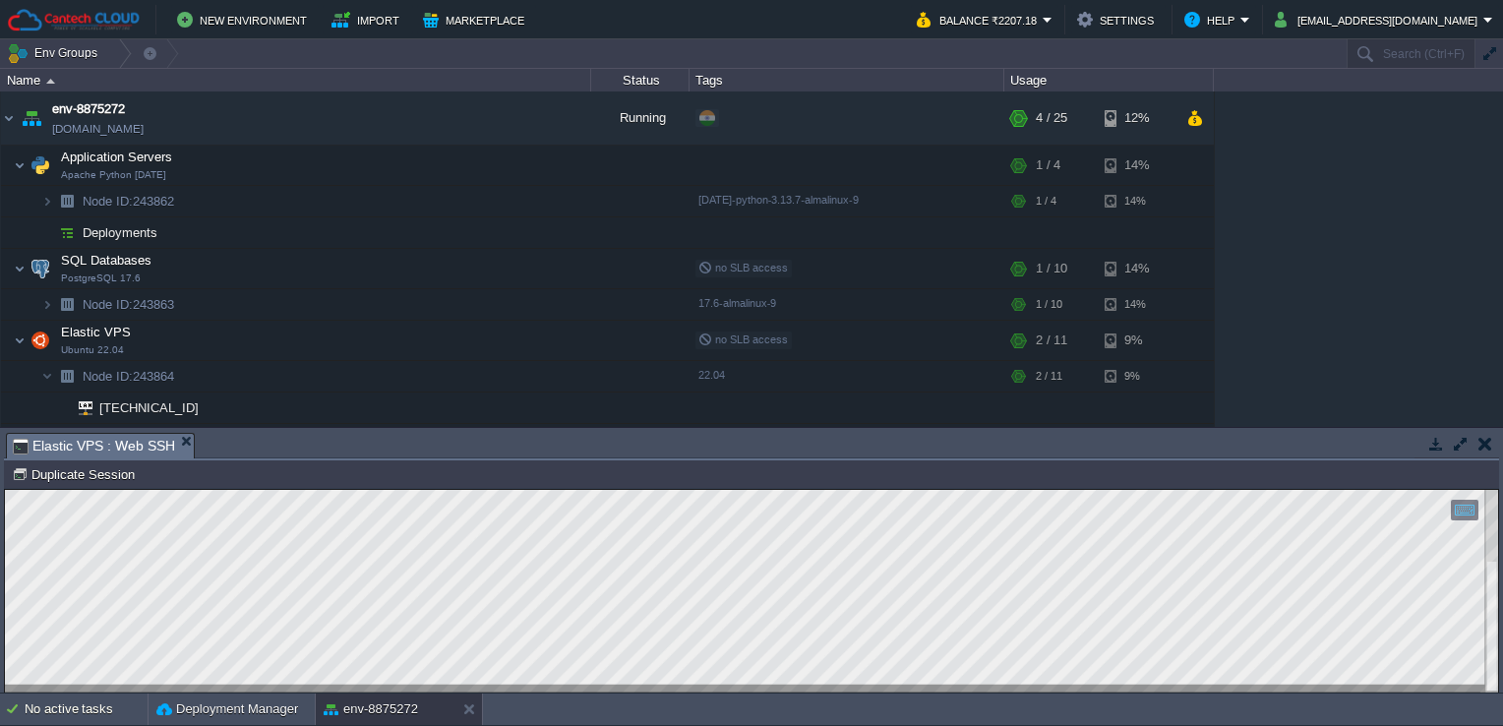
click at [5, 490] on html "Copy: Ctrl + Shift + C Paste: Ctrl + V Settings: Ctrl + Shift + Alt 0" at bounding box center [751, 490] width 1493 height 0
drag, startPoint x: 283, startPoint y: 686, endPoint x: 5, endPoint y: 1140, distance: 533.0
click at [5, 490] on html "Copy: Ctrl + Shift + C Paste: Ctrl + V Settings: Ctrl + Shift + Alt 0" at bounding box center [751, 490] width 1493 height 0
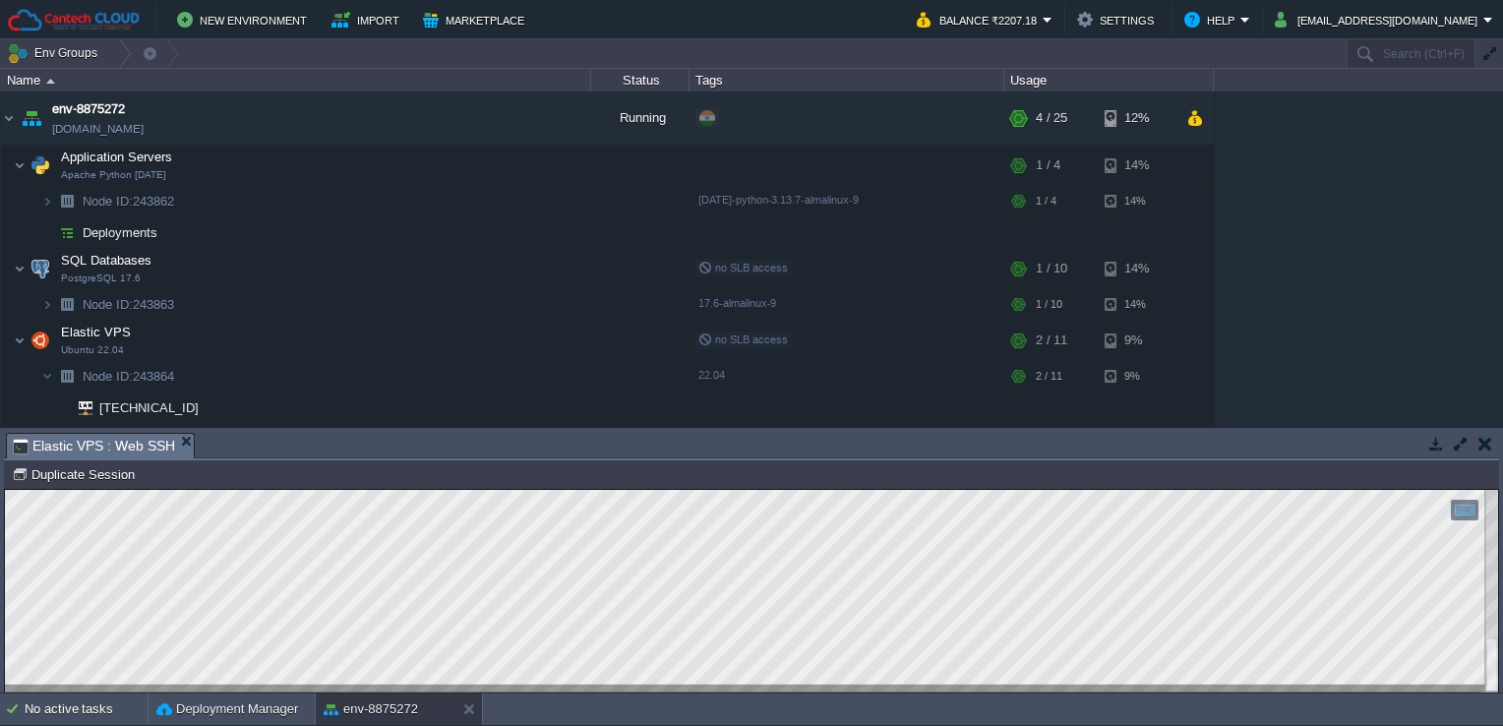
click at [11, 490] on html "Copy: Ctrl + Shift + C Paste: Ctrl + V Settings: Ctrl + Shift + Alt 0" at bounding box center [751, 490] width 1493 height 0
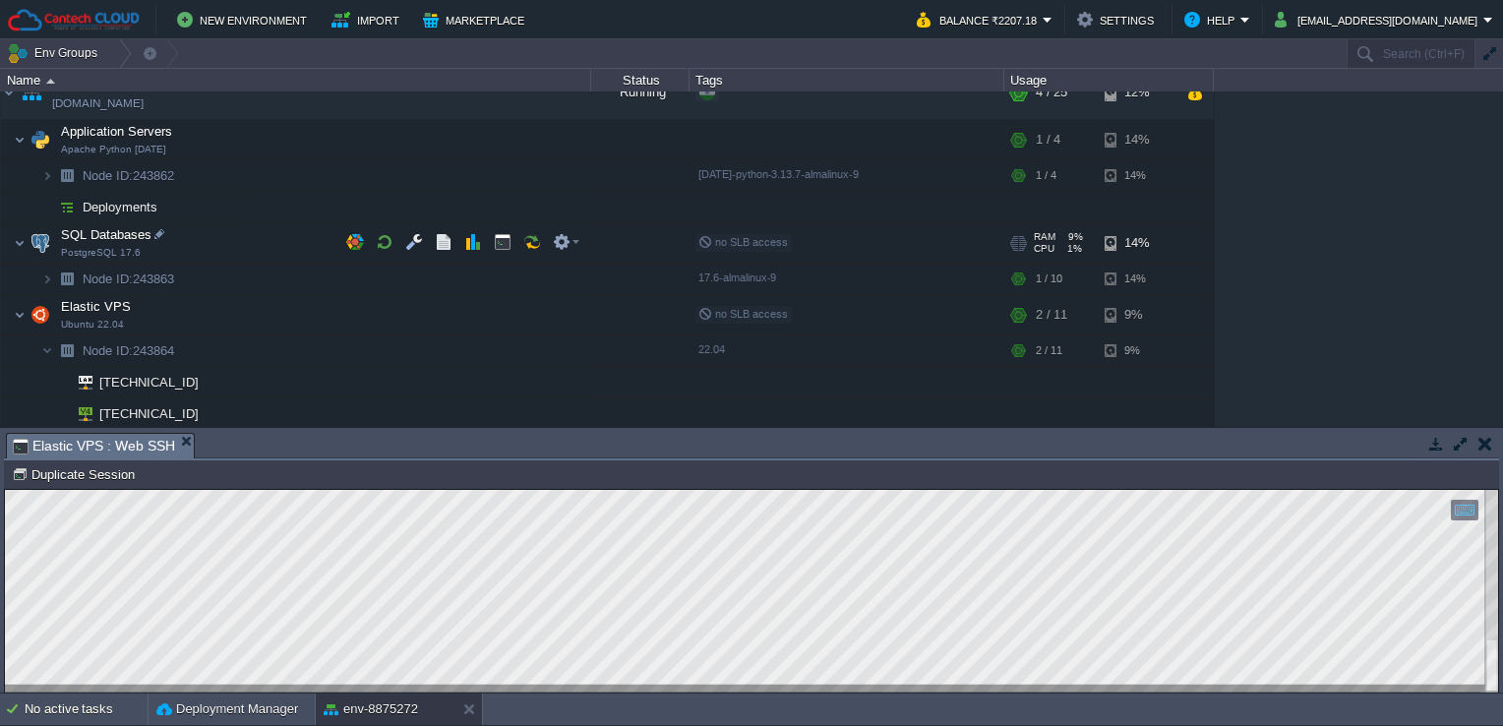
scroll to position [25, 0]
